Goal: Task Accomplishment & Management: Manage account settings

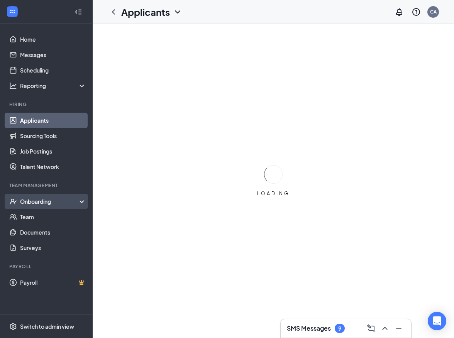
click at [51, 203] on div "Onboarding" at bounding box center [49, 202] width 59 height 8
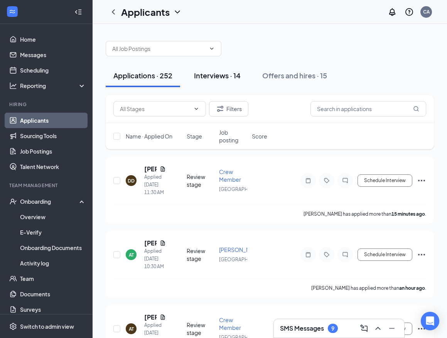
click at [220, 78] on div "Interviews · 14" at bounding box center [217, 76] width 47 height 10
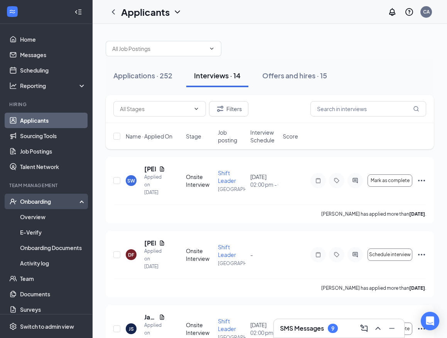
click at [51, 203] on div "Onboarding" at bounding box center [49, 202] width 59 height 8
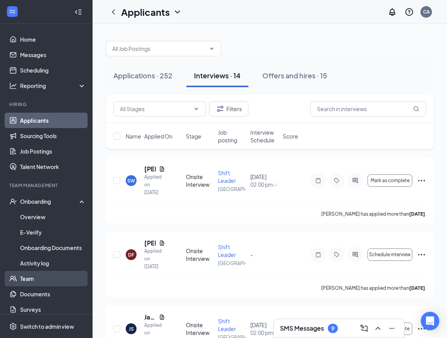
click at [34, 283] on link "Team" at bounding box center [53, 278] width 66 height 15
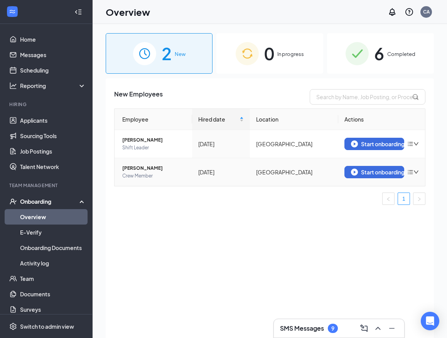
click at [411, 173] on icon "bars" at bounding box center [411, 172] width 6 height 6
click at [385, 192] on div "Remove from onboarding" at bounding box center [372, 189] width 83 height 8
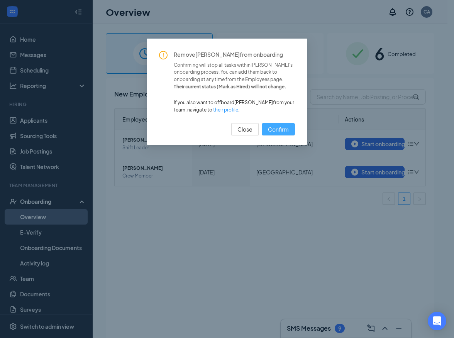
click at [274, 128] on span "Confirm" at bounding box center [278, 129] width 21 height 8
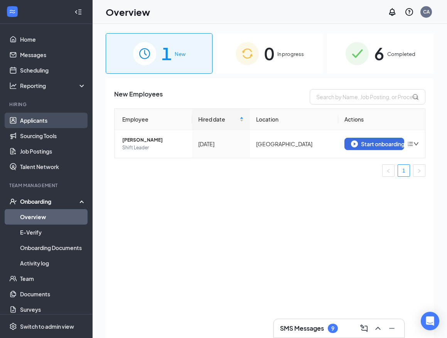
click at [49, 115] on link "Applicants" at bounding box center [53, 120] width 66 height 15
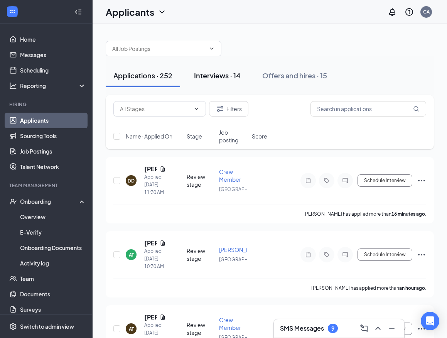
click at [227, 77] on div "Interviews · 14" at bounding box center [217, 76] width 47 height 10
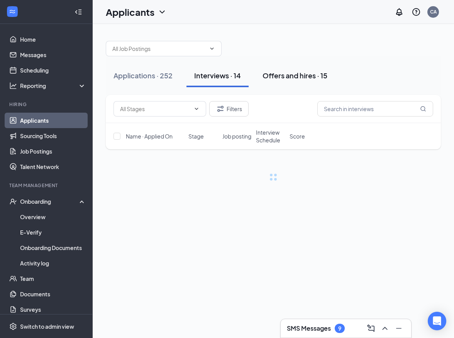
click at [281, 73] on div "Offers and hires · 15" at bounding box center [295, 76] width 65 height 10
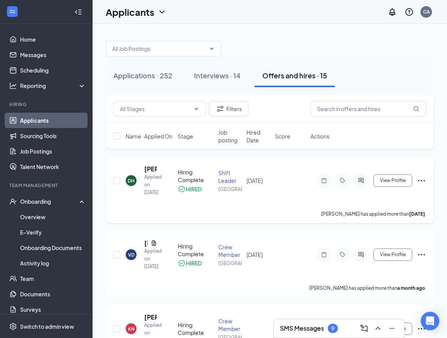
click at [136, 184] on div "DH" at bounding box center [131, 180] width 11 height 11
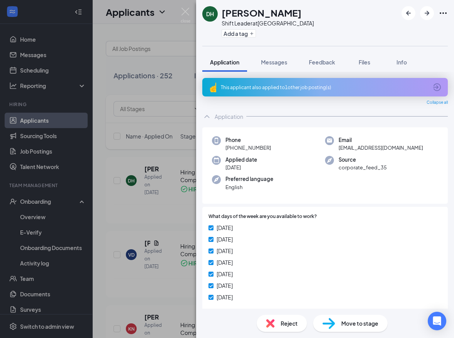
click at [130, 236] on div "DH [PERSON_NAME] Shift Leader at [GEOGRAPHIC_DATA] Add a tag Application Messag…" at bounding box center [227, 169] width 454 height 338
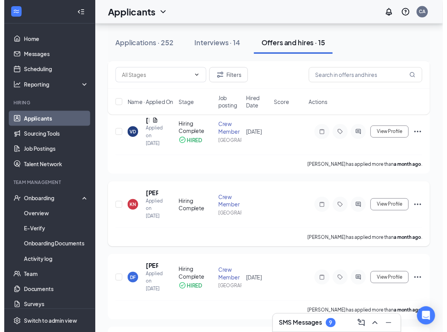
scroll to position [77, 0]
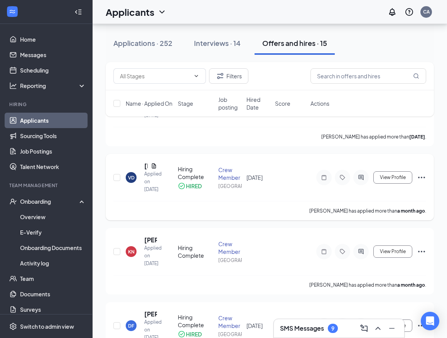
click at [133, 181] on div "VD" at bounding box center [131, 178] width 7 height 7
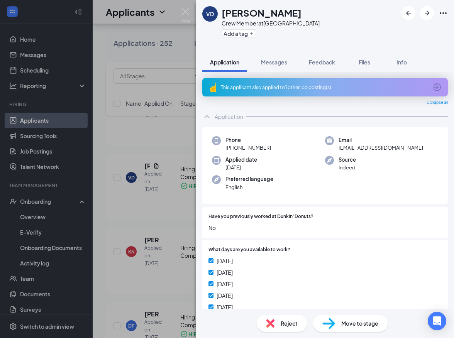
click at [273, 323] on img at bounding box center [270, 323] width 8 height 8
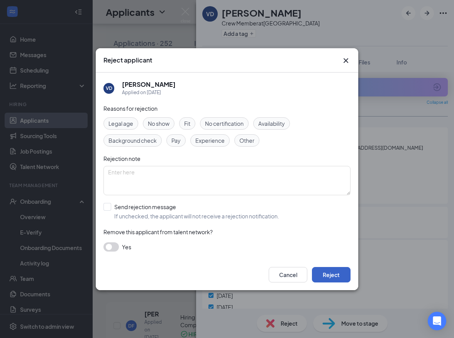
click at [333, 275] on button "Reject" at bounding box center [331, 274] width 39 height 15
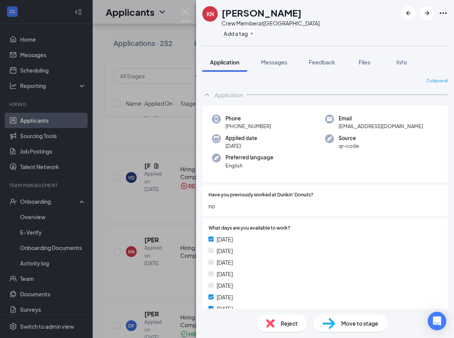
click at [112, 238] on div "[PERSON_NAME] Crew Member at [GEOGRAPHIC_DATA] Add a tag Application Messages F…" at bounding box center [227, 169] width 454 height 338
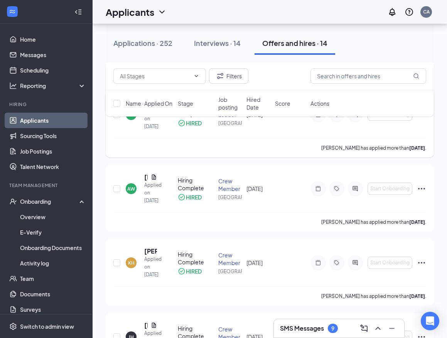
scroll to position [579, 0]
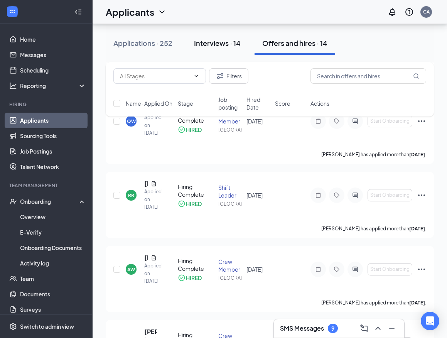
click at [222, 44] on div "Interviews · 14" at bounding box center [217, 43] width 47 height 10
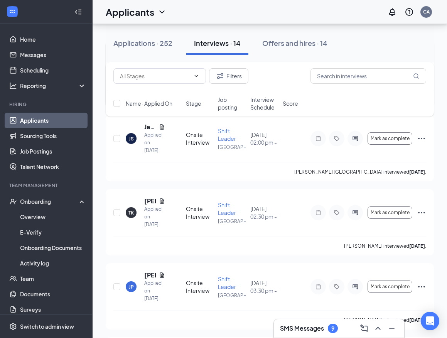
scroll to position [116, 0]
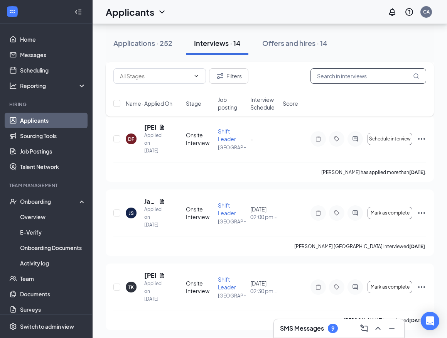
click at [370, 79] on input "text" at bounding box center [369, 75] width 116 height 15
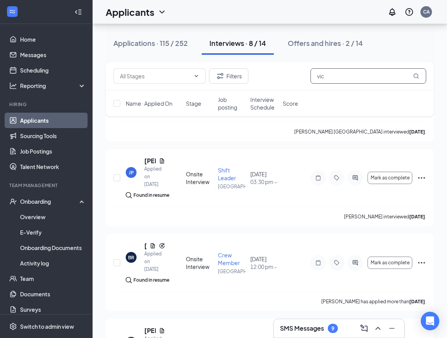
scroll to position [160, 0]
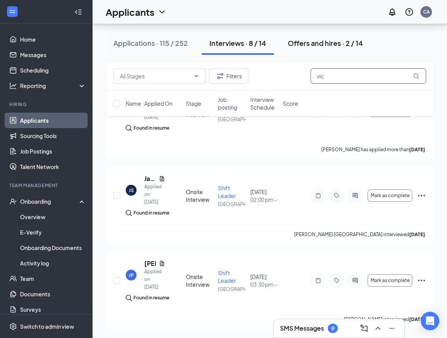
type input "vic"
click at [326, 44] on div "Offers and hires · 2 / 14" at bounding box center [325, 43] width 75 height 10
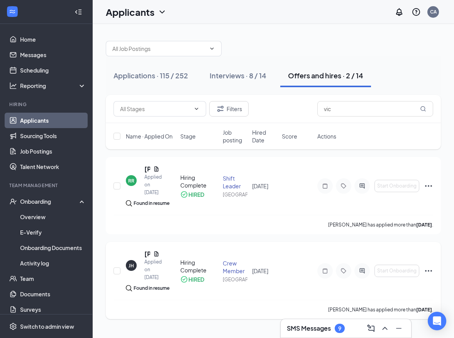
click at [132, 264] on div "JH" at bounding box center [131, 266] width 5 height 7
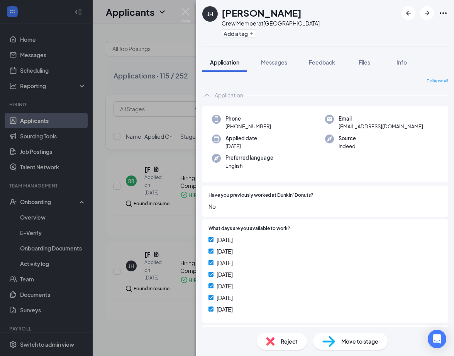
click at [274, 338] on img at bounding box center [270, 341] width 8 height 8
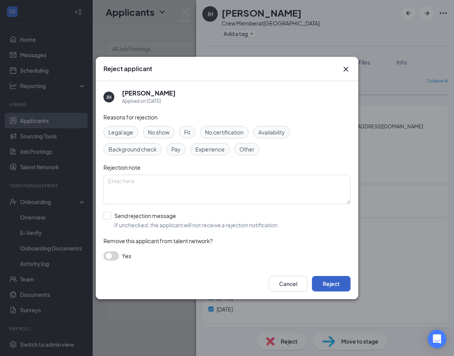
click at [333, 283] on button "Reject" at bounding box center [331, 283] width 39 height 15
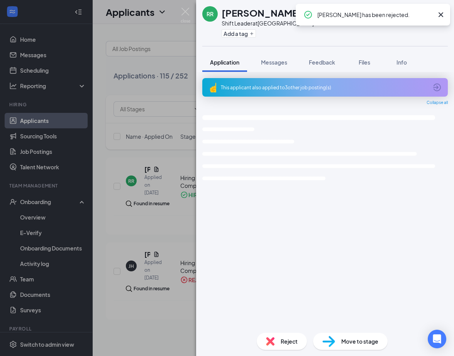
click at [167, 330] on div "RR [PERSON_NAME] Shift Leader at [GEOGRAPHIC_DATA] Add a tag Application Messag…" at bounding box center [227, 178] width 454 height 356
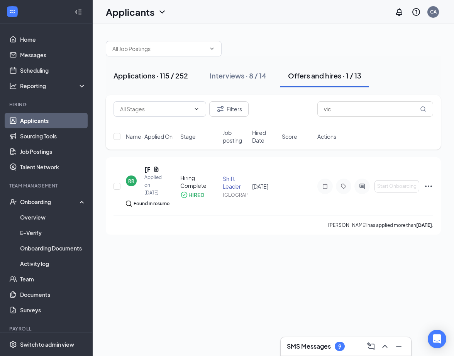
click at [131, 74] on div "Applications · 115 / 252" at bounding box center [151, 76] width 75 height 10
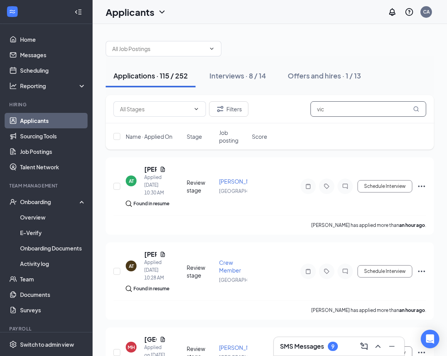
click at [325, 109] on input "vic" at bounding box center [369, 108] width 116 height 15
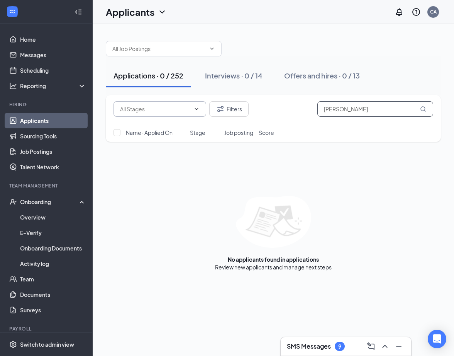
type input "[PERSON_NAME]"
click at [124, 110] on input "text" at bounding box center [155, 109] width 70 height 8
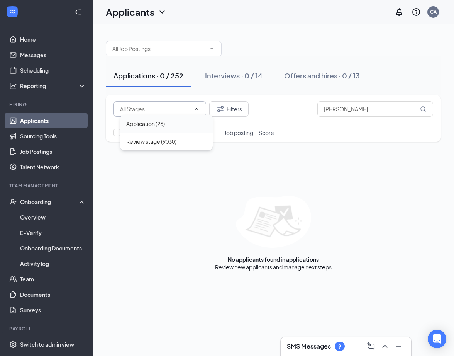
click at [138, 123] on div "Application (26)" at bounding box center [145, 123] width 39 height 8
type input "Application (26)"
click at [122, 136] on div "Name · Applied On Stage Job posting Score" at bounding box center [273, 132] width 335 height 19
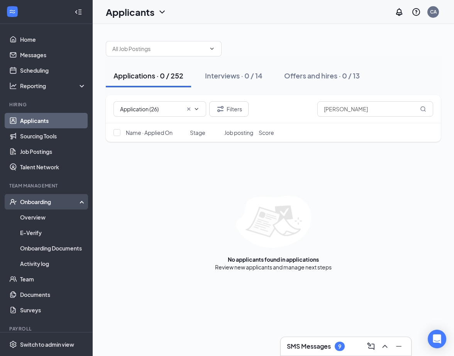
click at [37, 199] on div "Onboarding" at bounding box center [49, 202] width 59 height 8
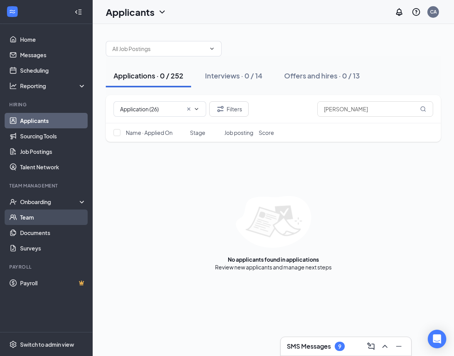
click at [23, 214] on link "Team" at bounding box center [53, 216] width 66 height 15
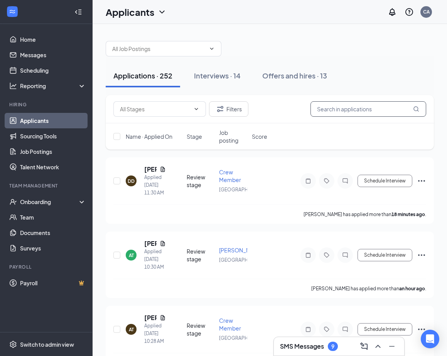
click at [332, 107] on input "text" at bounding box center [369, 108] width 116 height 15
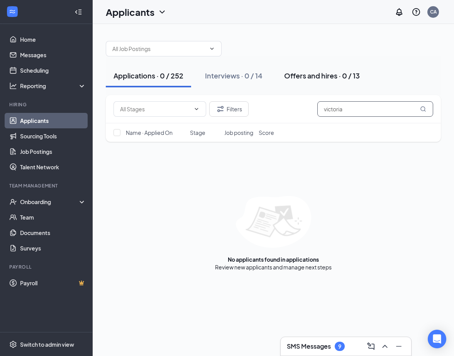
type input "victoria"
click at [319, 74] on div "Offers and hires · 0 / 13" at bounding box center [322, 76] width 76 height 10
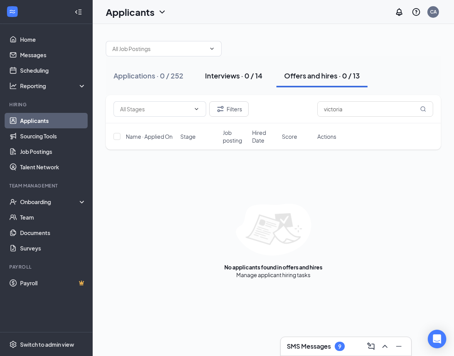
click at [209, 73] on div "Interviews · 0 / 14" at bounding box center [234, 76] width 58 height 10
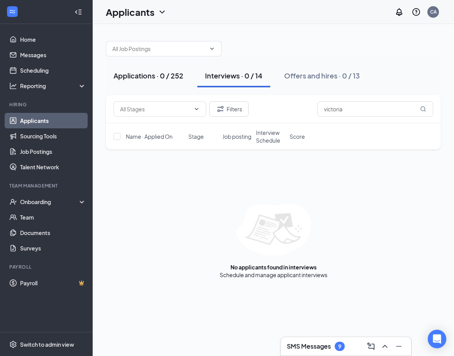
click at [147, 74] on div "Applications · 0 / 252" at bounding box center [149, 76] width 70 height 10
